Goal: Communication & Community: Answer question/provide support

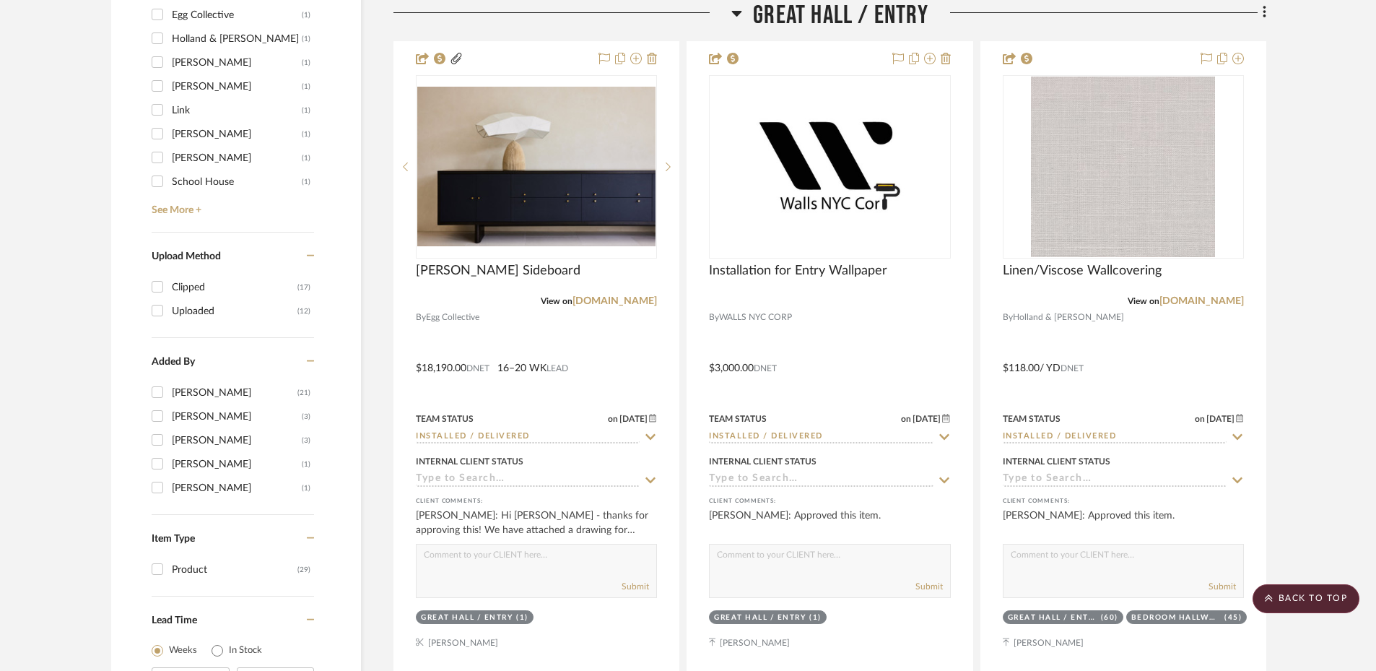
scroll to position [1634, 0]
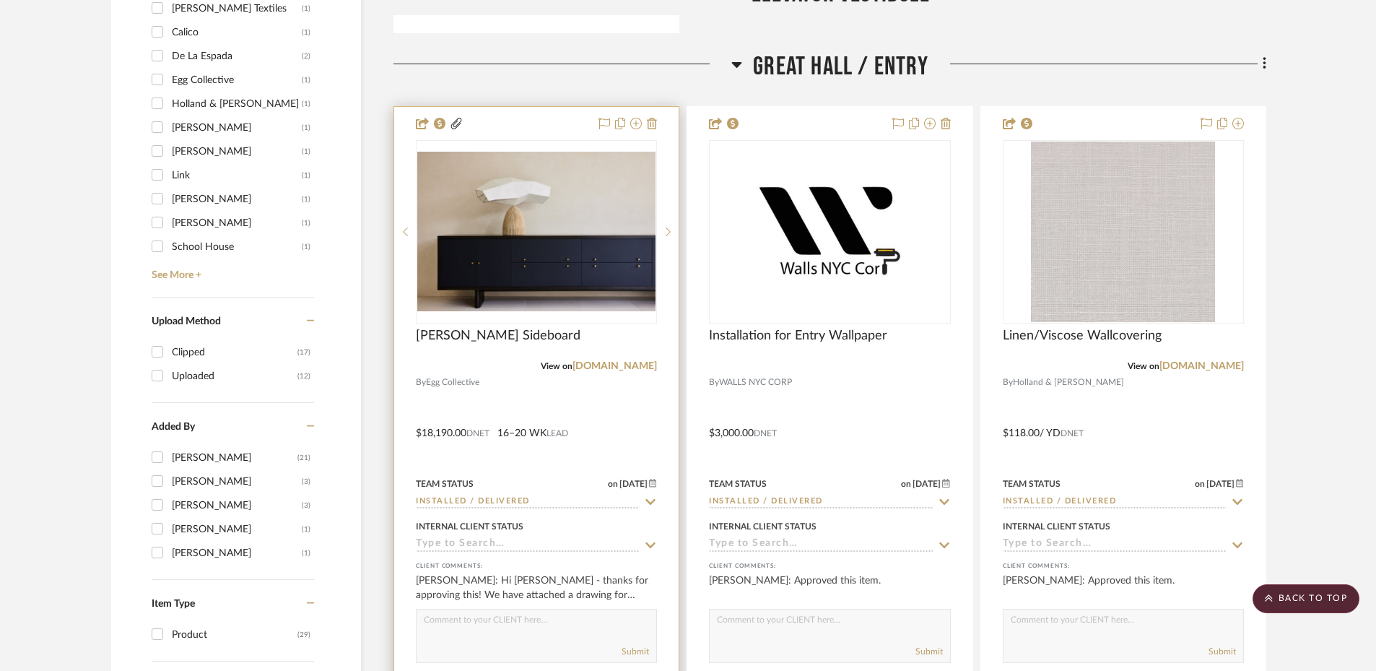
click at [597, 430] on div at bounding box center [536, 423] width 284 height 632
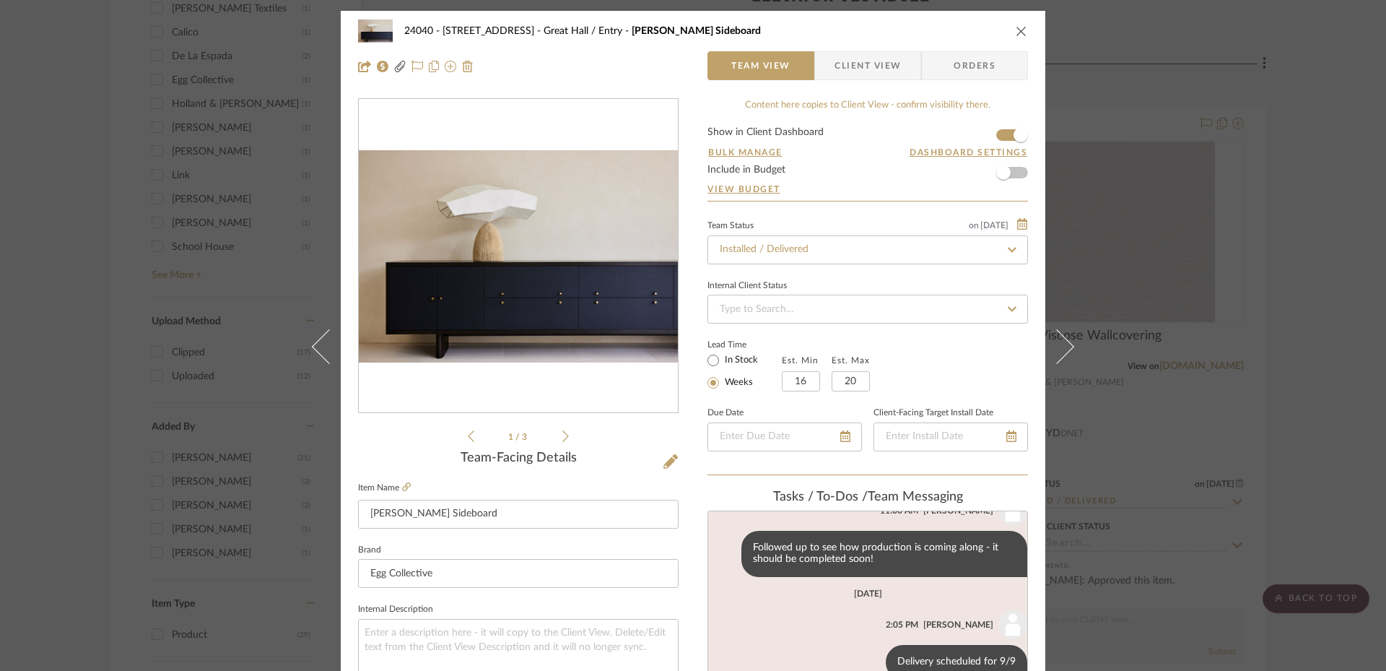
scroll to position [256, 0]
click at [1316, 312] on div "24040 - 171 [GEOGRAPHIC_DATA] [GEOGRAPHIC_DATA] / Entry [PERSON_NAME] Sideboard…" at bounding box center [693, 335] width 1386 height 671
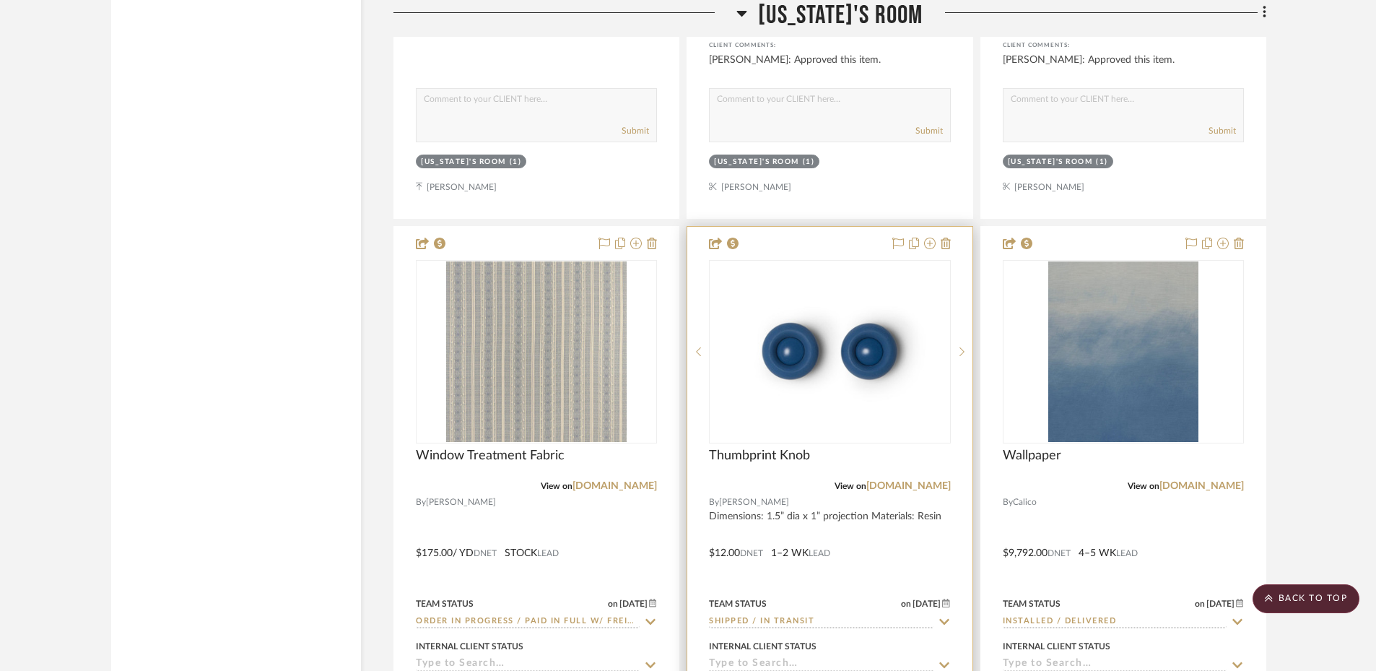
scroll to position [7041, 0]
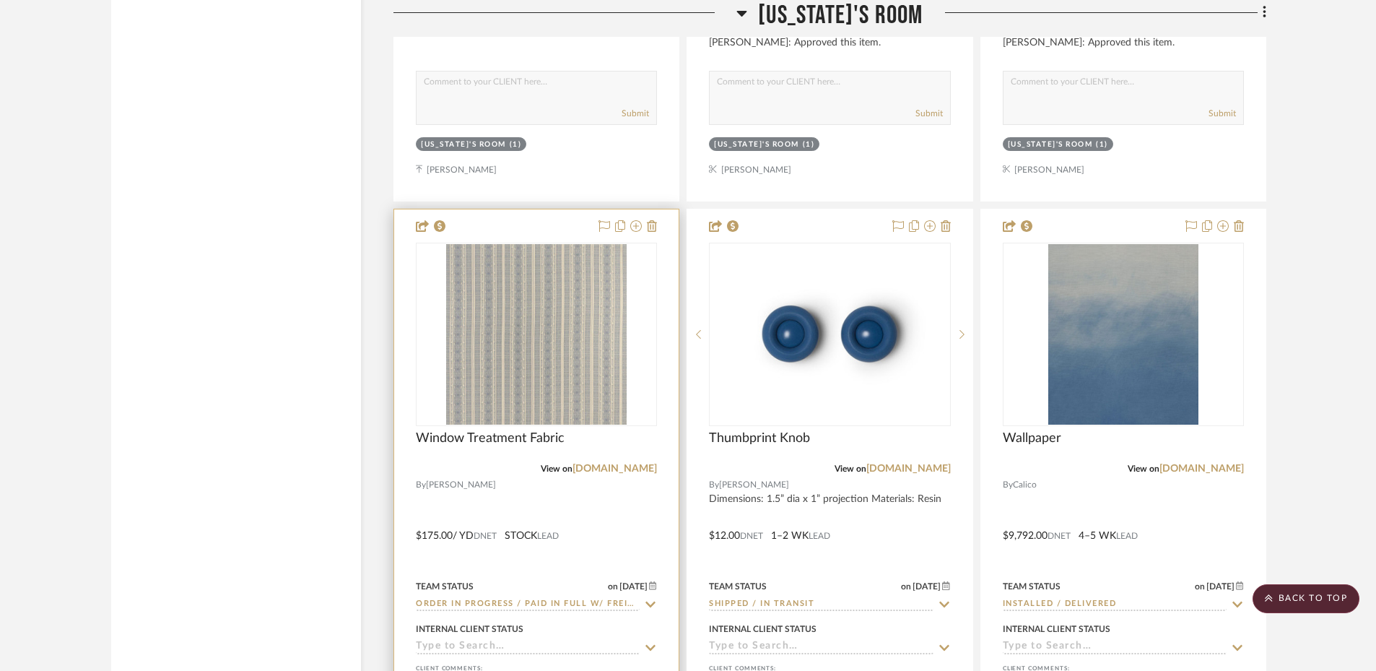
click at [640, 512] on div at bounding box center [536, 525] width 284 height 632
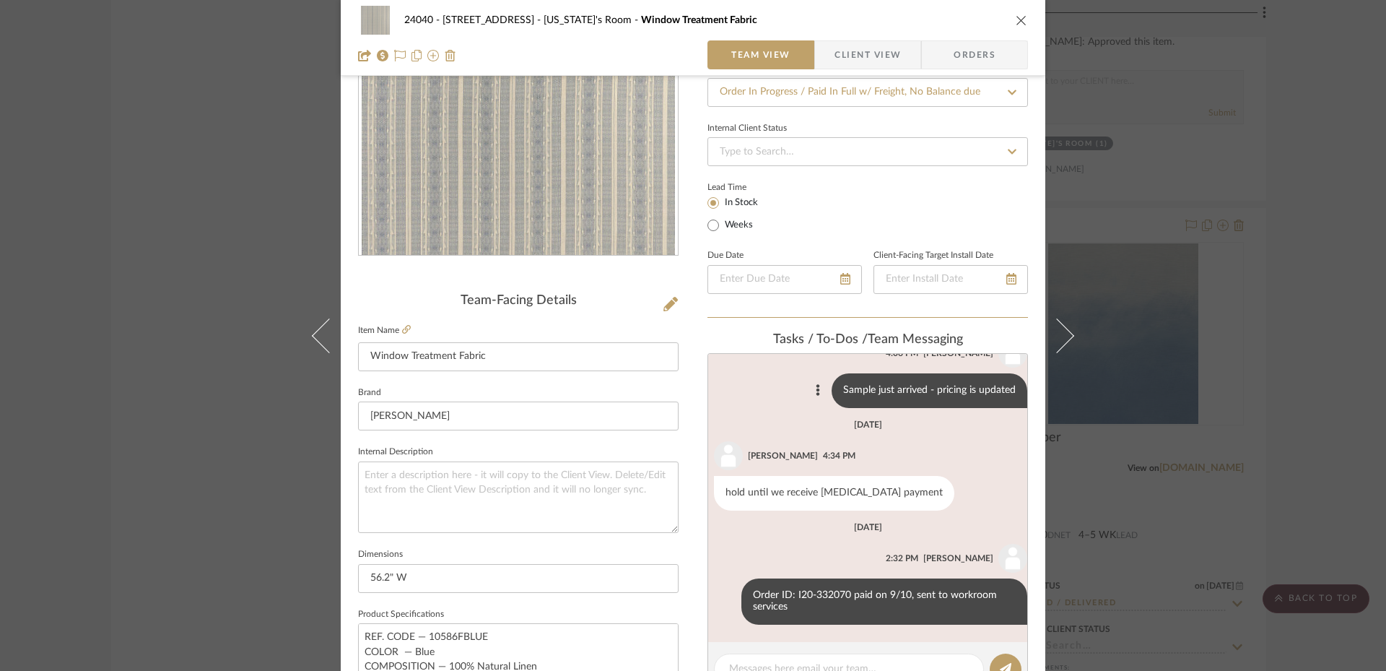
scroll to position [365, 0]
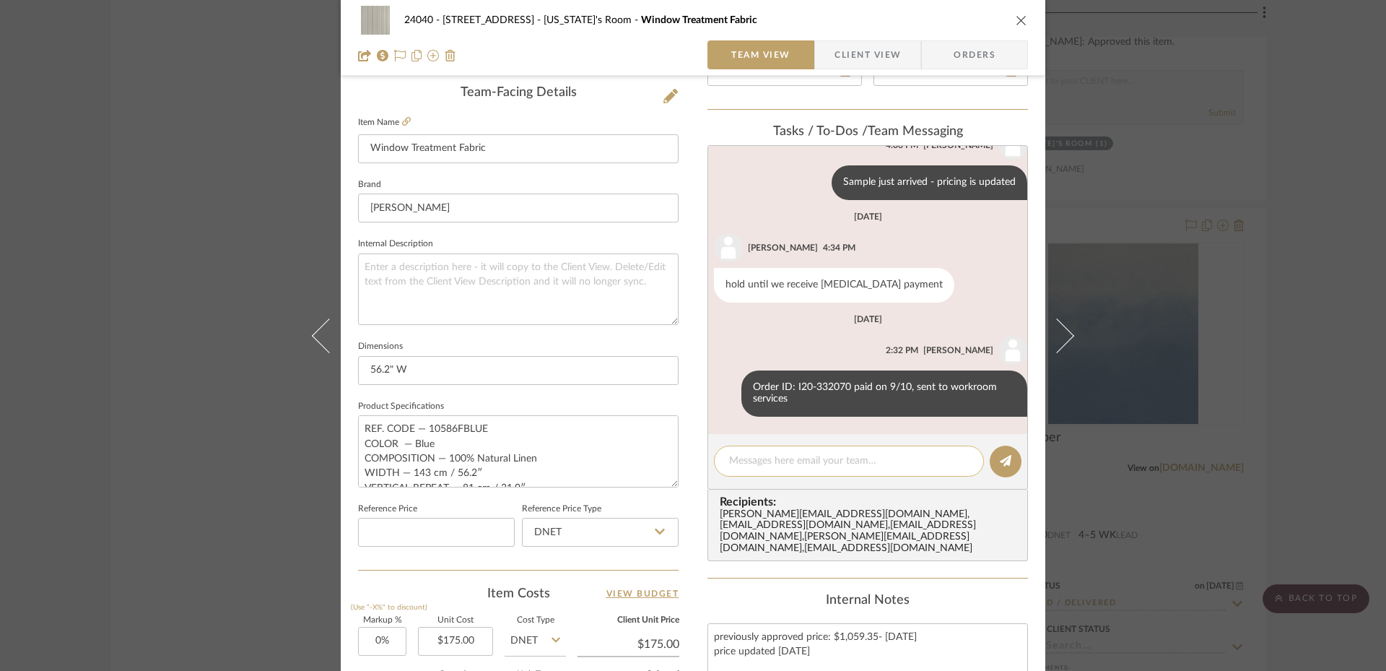
click at [798, 462] on textarea at bounding box center [849, 460] width 240 height 15
paste textarea "393131005238"
click at [783, 461] on textarea "CFA tracking 393131005238" at bounding box center [849, 460] width 240 height 15
type textarea "CFA tracking FedEx 393131005238"
click at [1000, 459] on icon at bounding box center [1006, 461] width 12 height 12
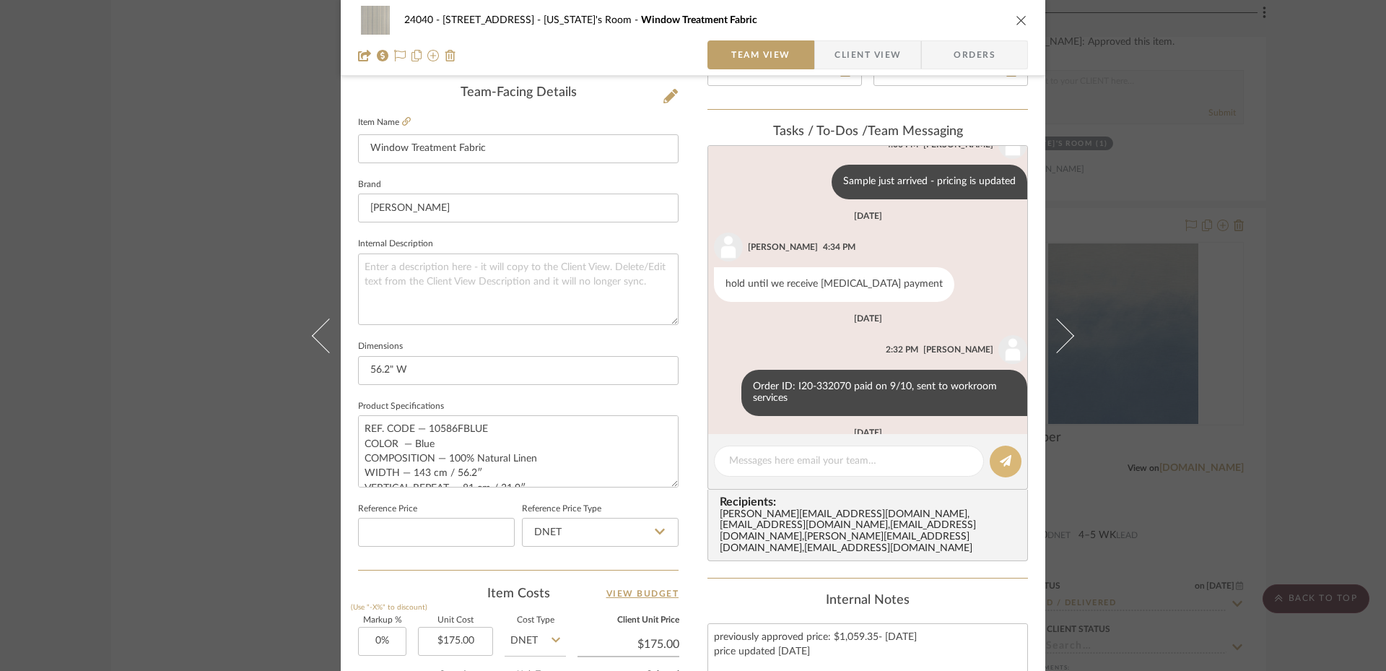
scroll to position [238, 0]
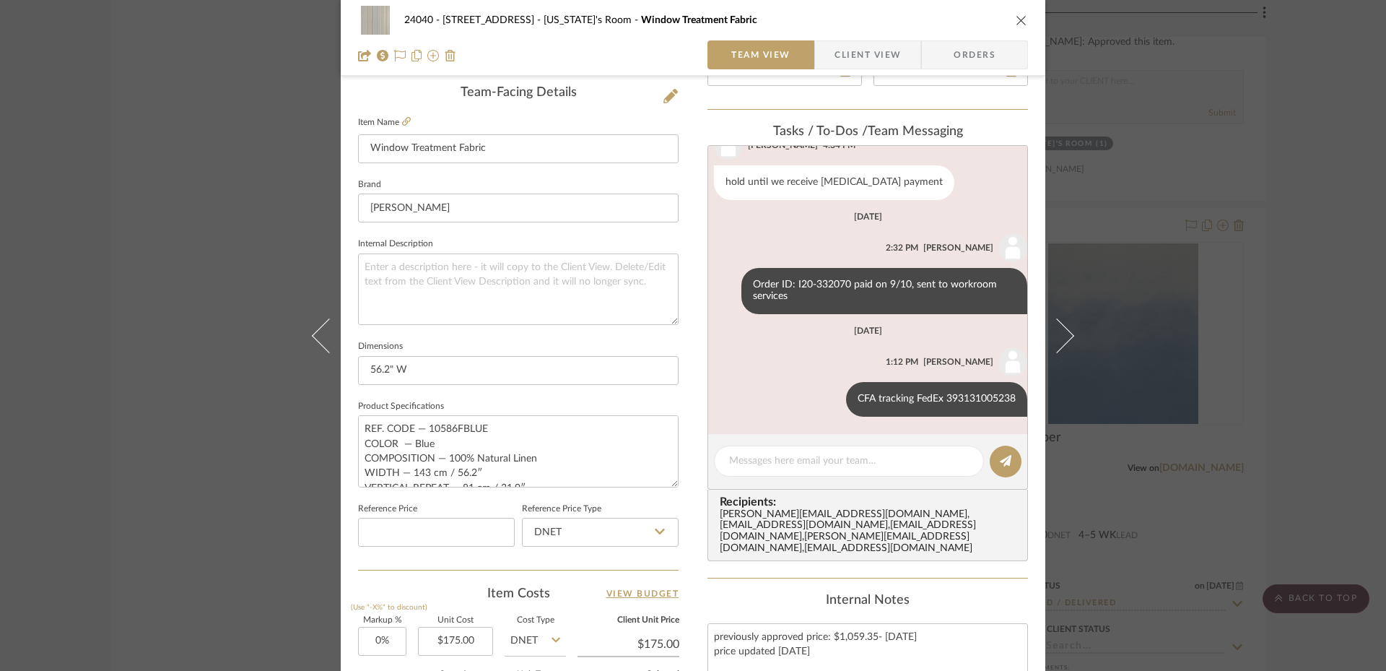
click at [97, 179] on div "24040 - [GEOGRAPHIC_DATA] [US_STATE]'s Room Window Treatment Fabric Team View C…" at bounding box center [693, 335] width 1386 height 671
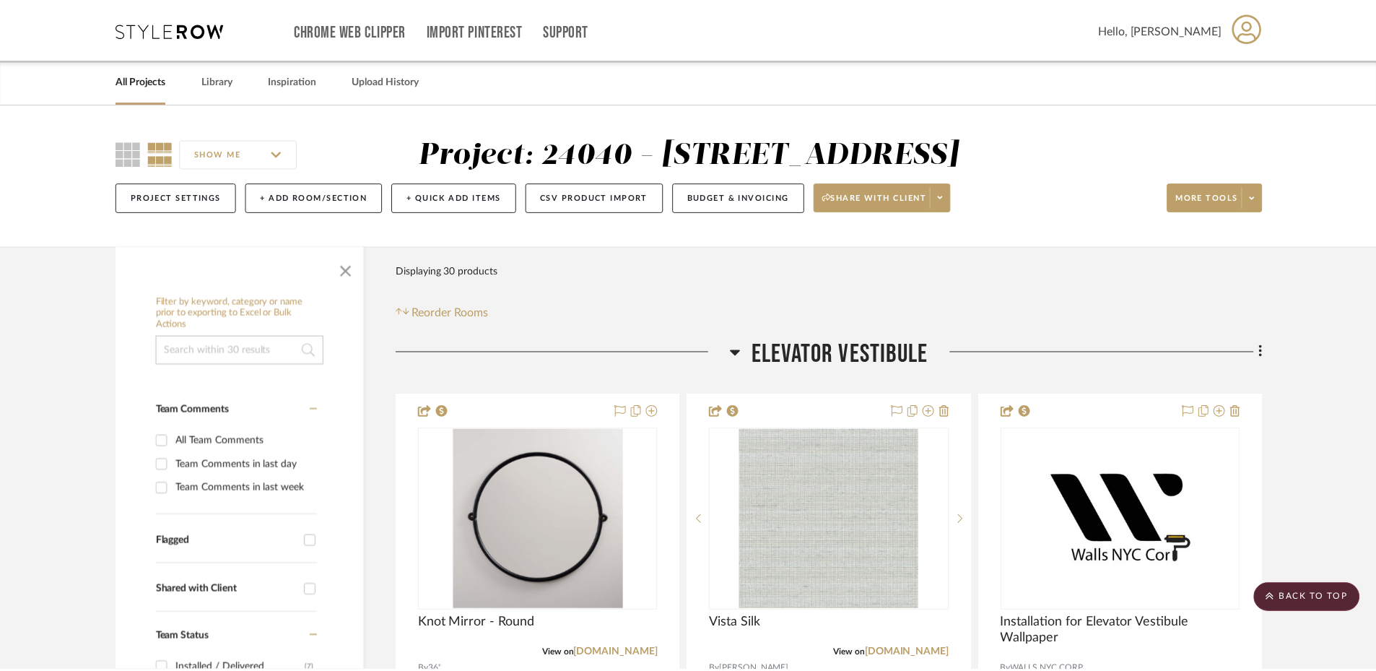
scroll to position [7041, 0]
